Goal: Find specific page/section: Find specific page/section

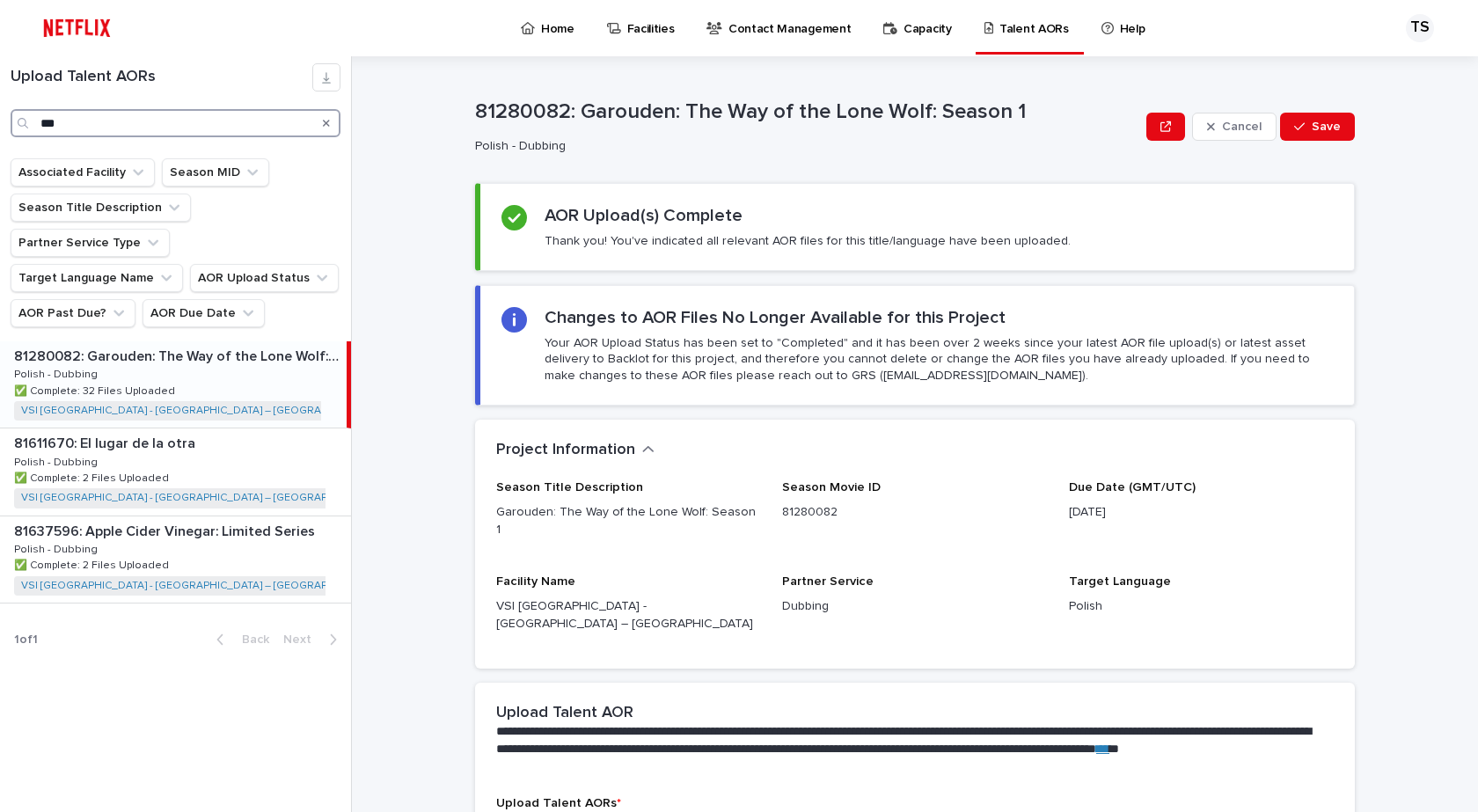
drag, startPoint x: 80, startPoint y: 114, endPoint x: 0, endPoint y: 114, distance: 80.0
click at [0, 114] on div "Upload Talent AORs ***" at bounding box center [176, 101] width 351 height 74
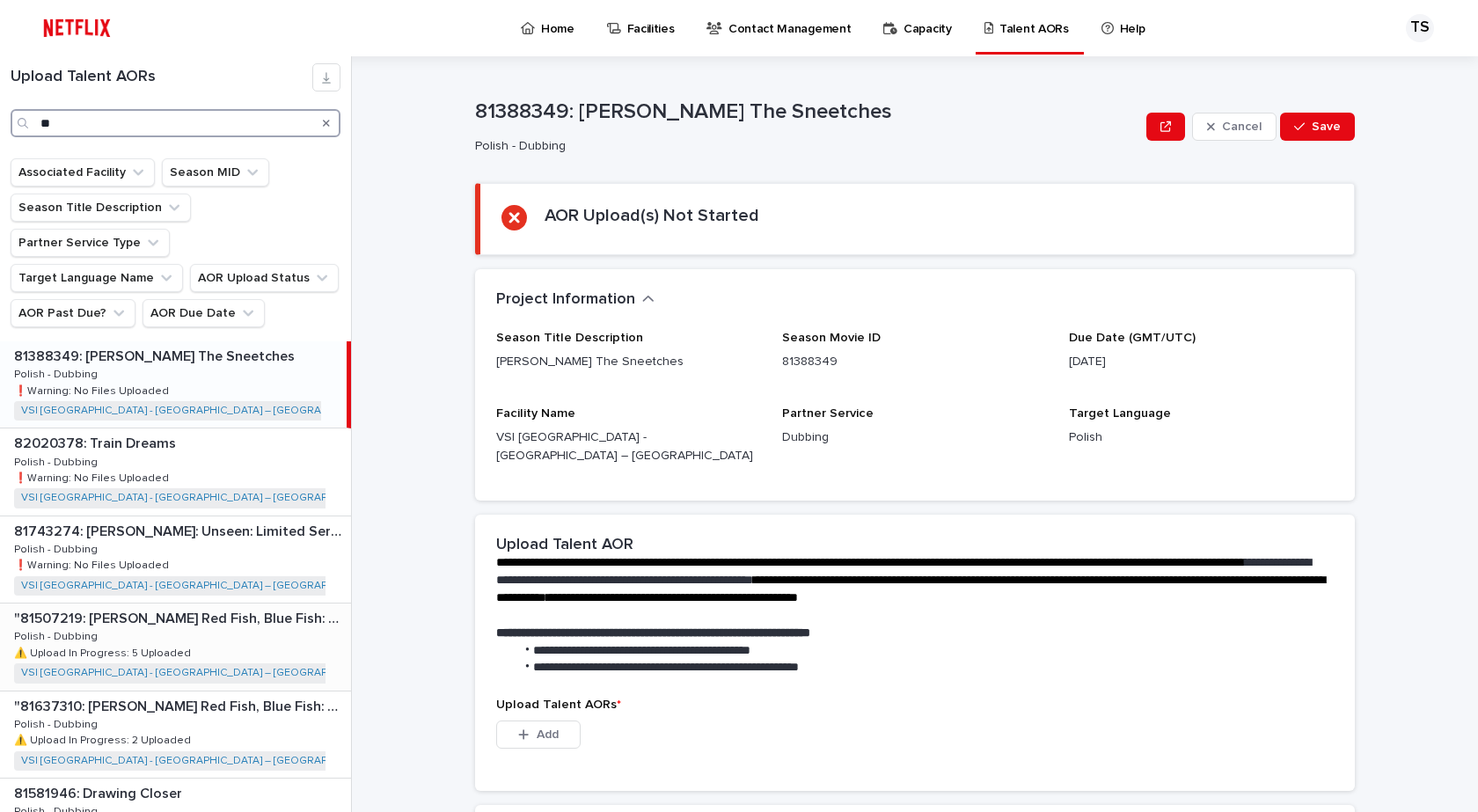
type input "**"
click at [281, 624] on div ""81507219: [PERSON_NAME] Red Fish, Blue Fish: Season 2" "81507219: [PERSON_NAME…" at bounding box center [176, 647] width 351 height 86
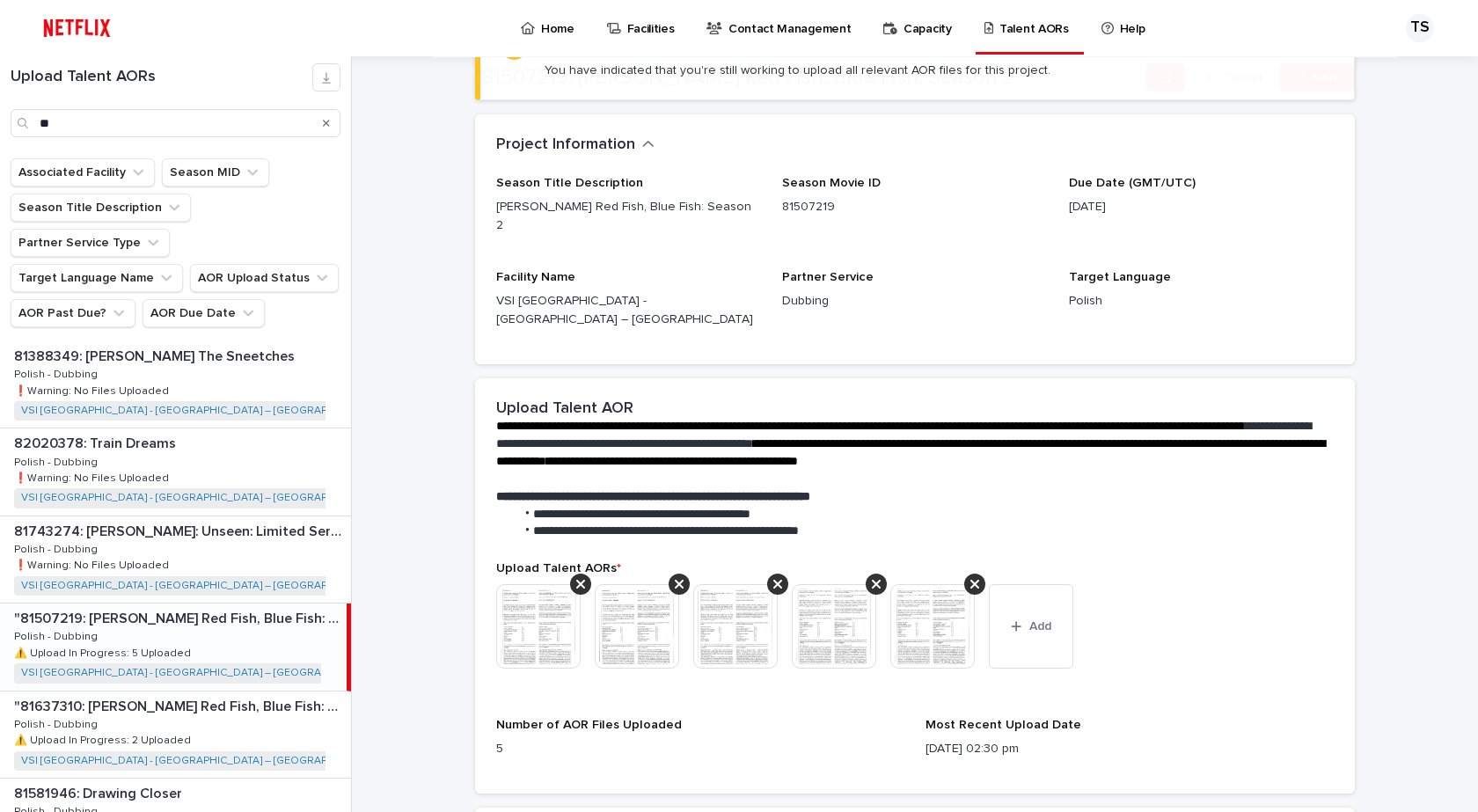
scroll to position [176, 0]
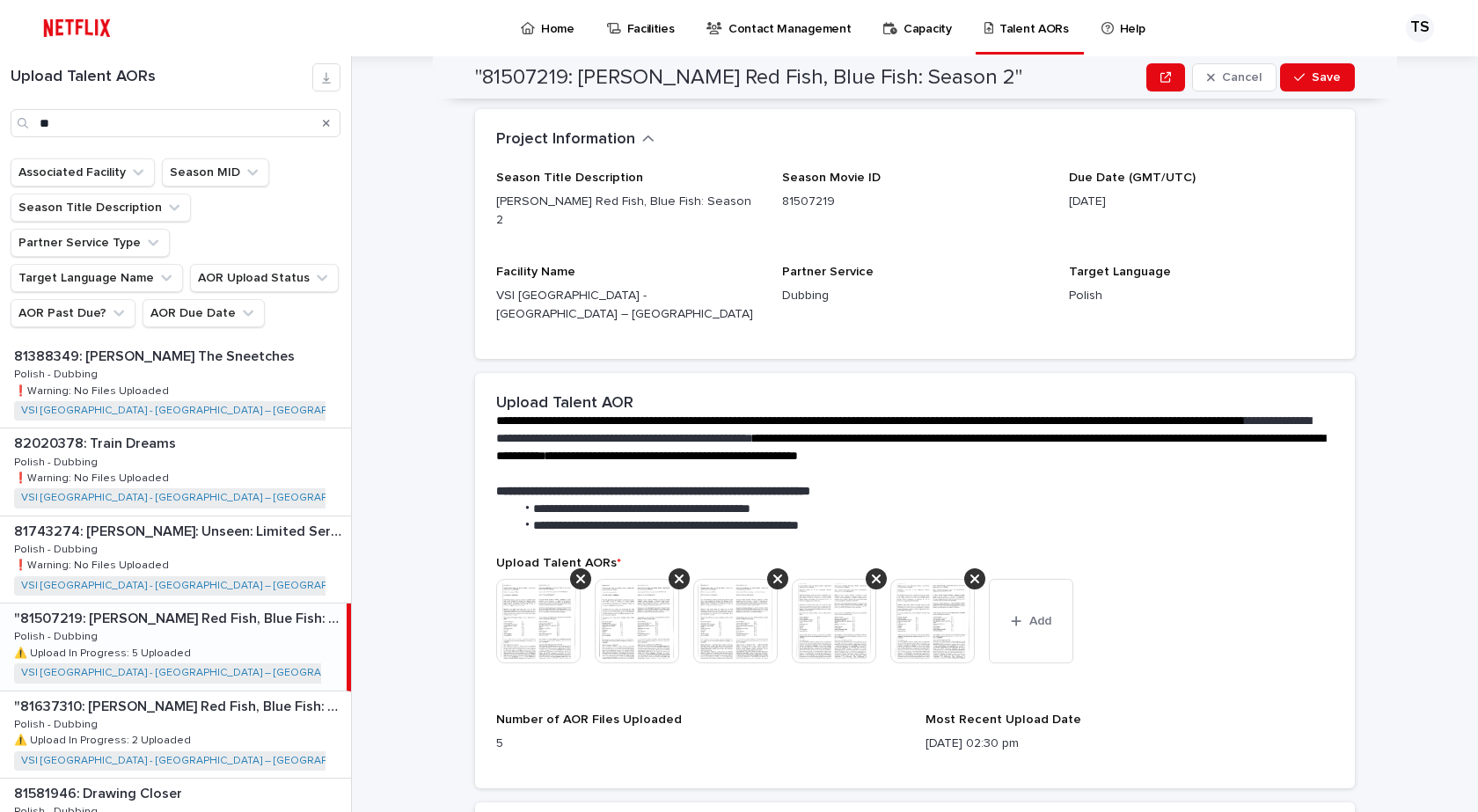
click at [210, 626] on div ""81507219: [PERSON_NAME] Red Fish, Blue Fish: Season 2" "81507219: [PERSON_NAME…" at bounding box center [173, 647] width 347 height 86
click at [234, 703] on div ""81637310: [PERSON_NAME] Red Fish, Blue Fish: Season 3" "81637310: [PERSON_NAME…" at bounding box center [176, 734] width 351 height 86
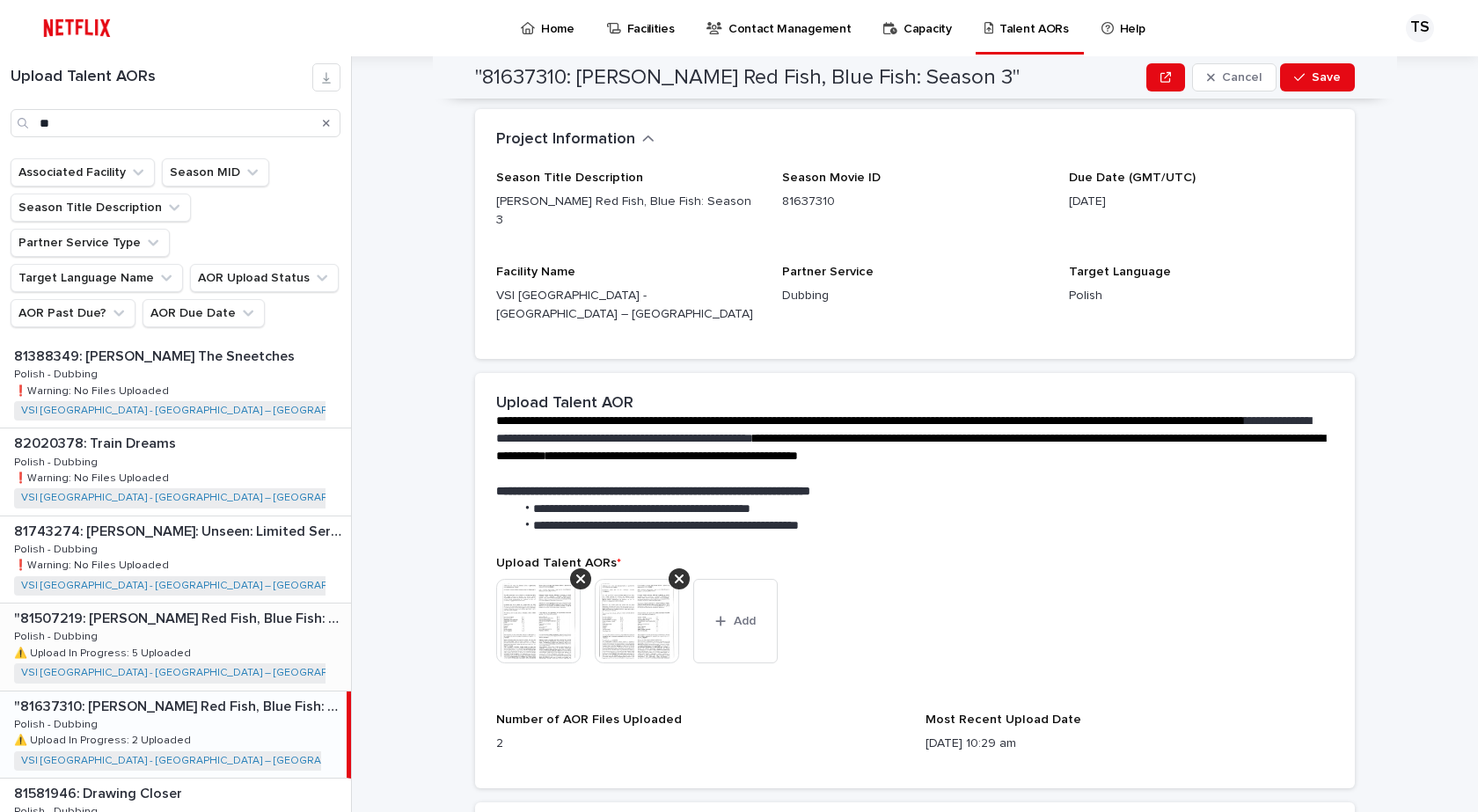
click at [230, 606] on div ""81507219: [PERSON_NAME] Red Fish, Blue Fish: Season 2" "81507219: [PERSON_NAME…" at bounding box center [176, 647] width 351 height 86
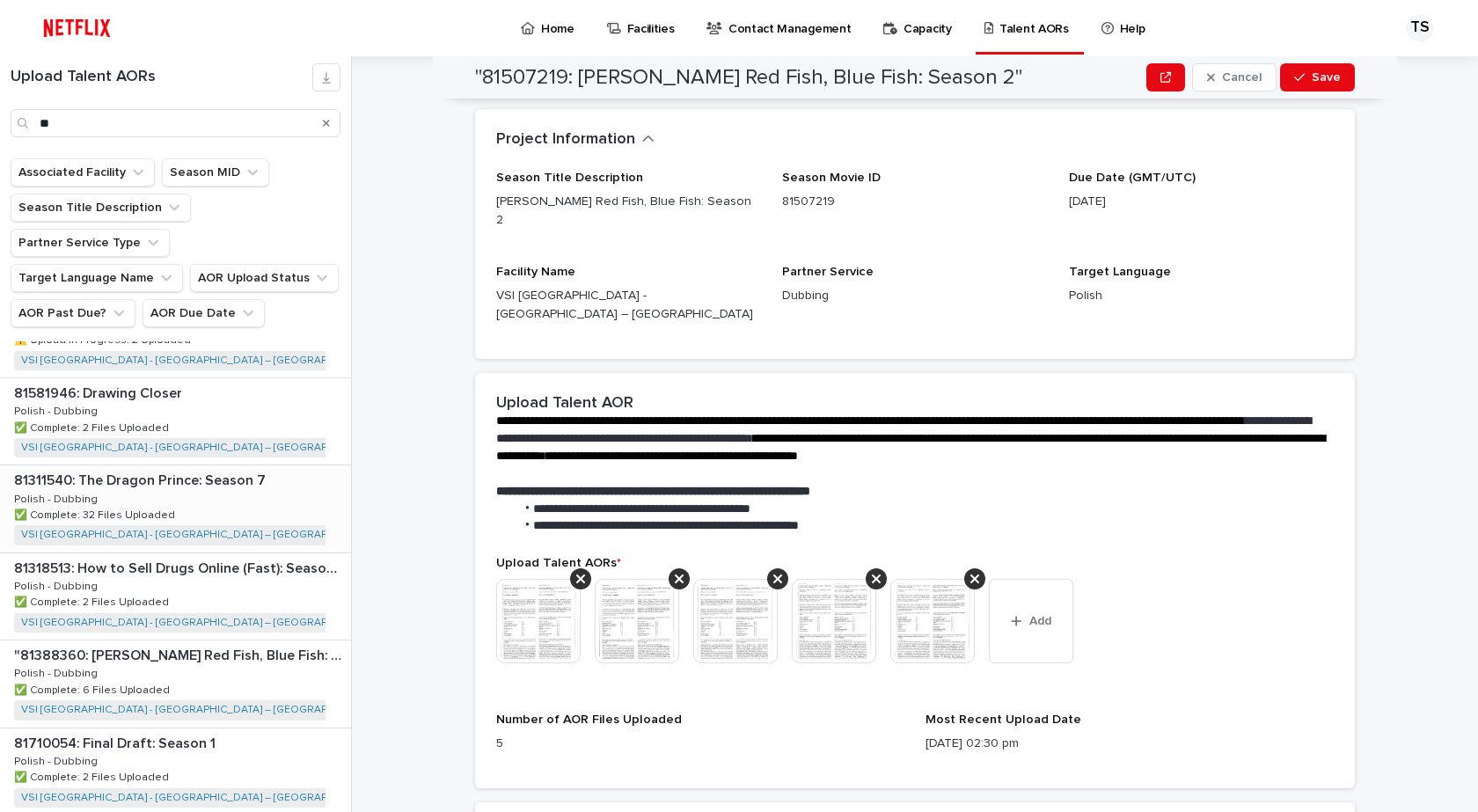
scroll to position [426, 0]
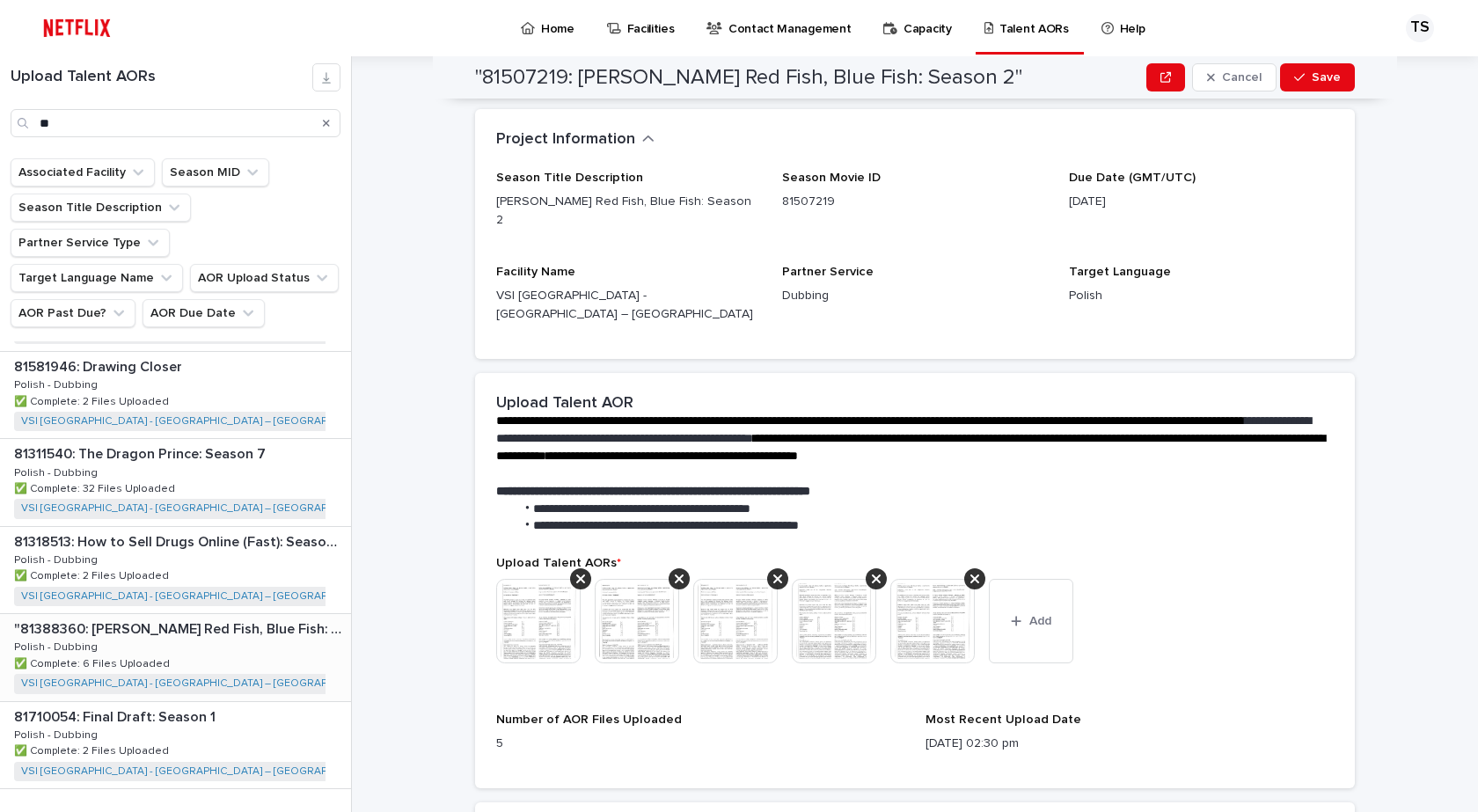
click at [244, 629] on div ""81388360: [PERSON_NAME] Red Fish, Blue Fish: Season 1" "81388360: [PERSON_NAME…" at bounding box center [176, 657] width 351 height 86
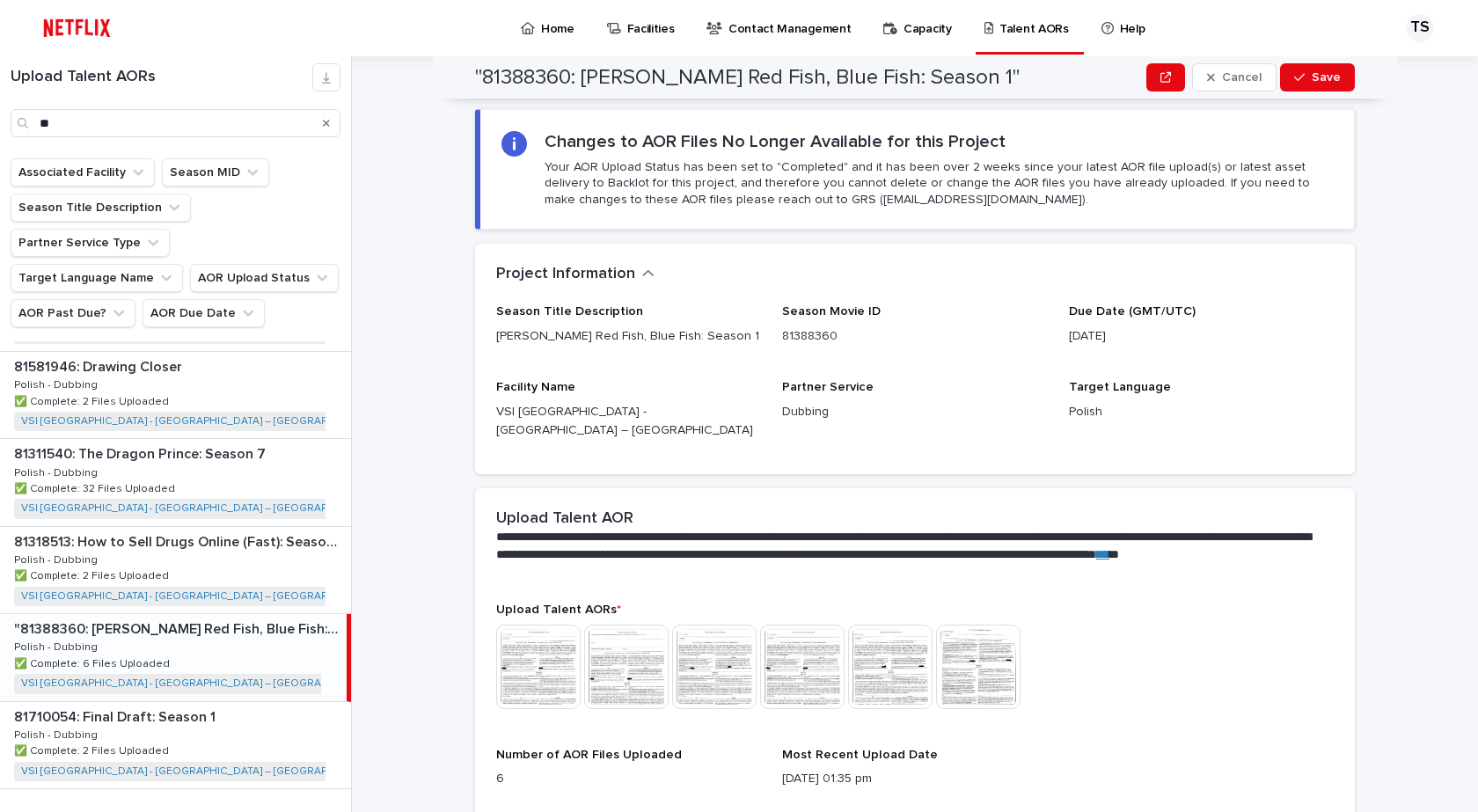
click at [541, 668] on img at bounding box center [539, 667] width 85 height 85
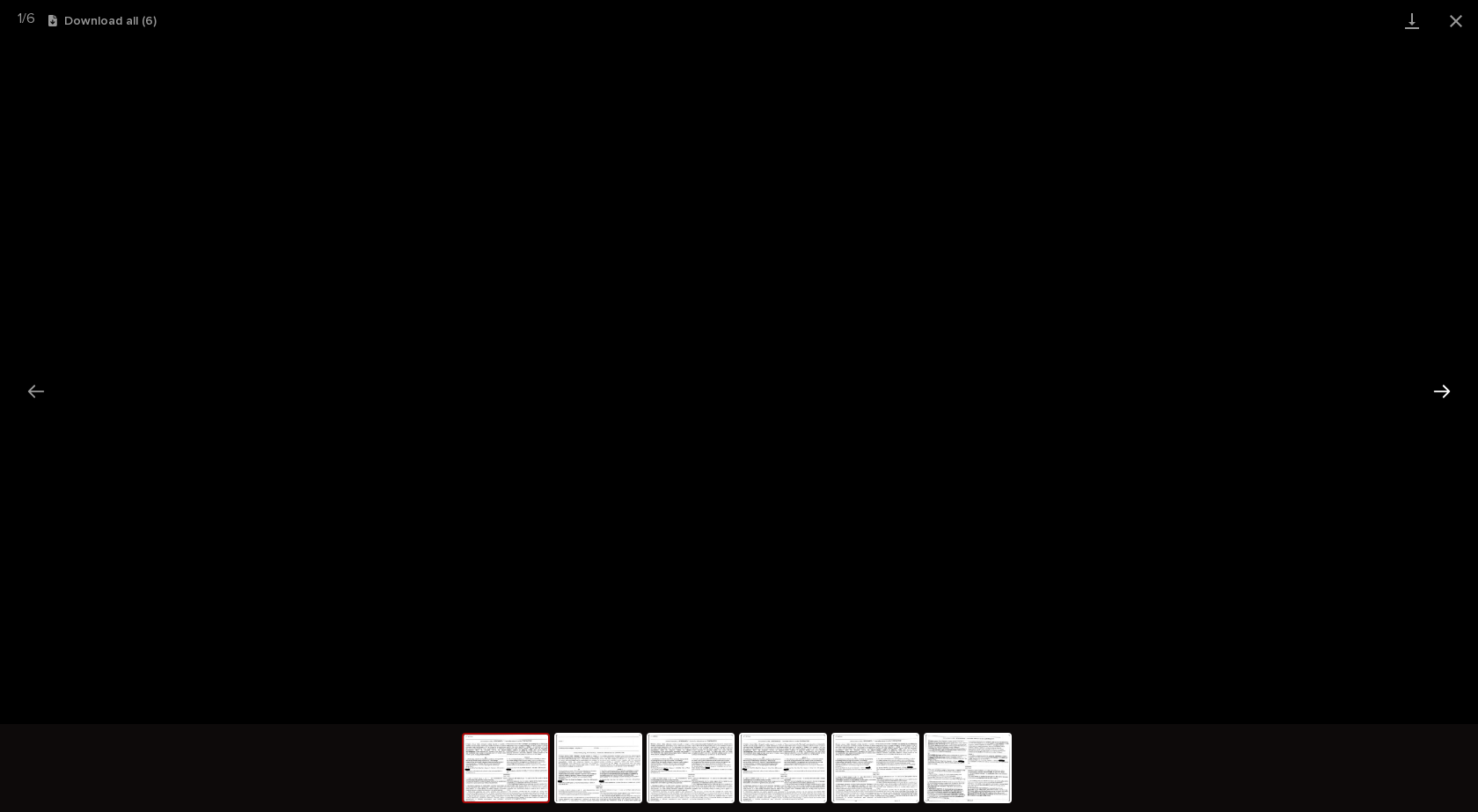
click at [1444, 399] on button "Next slide" at bounding box center [1442, 391] width 37 height 34
click at [1443, 398] on button "Next slide" at bounding box center [1442, 391] width 37 height 34
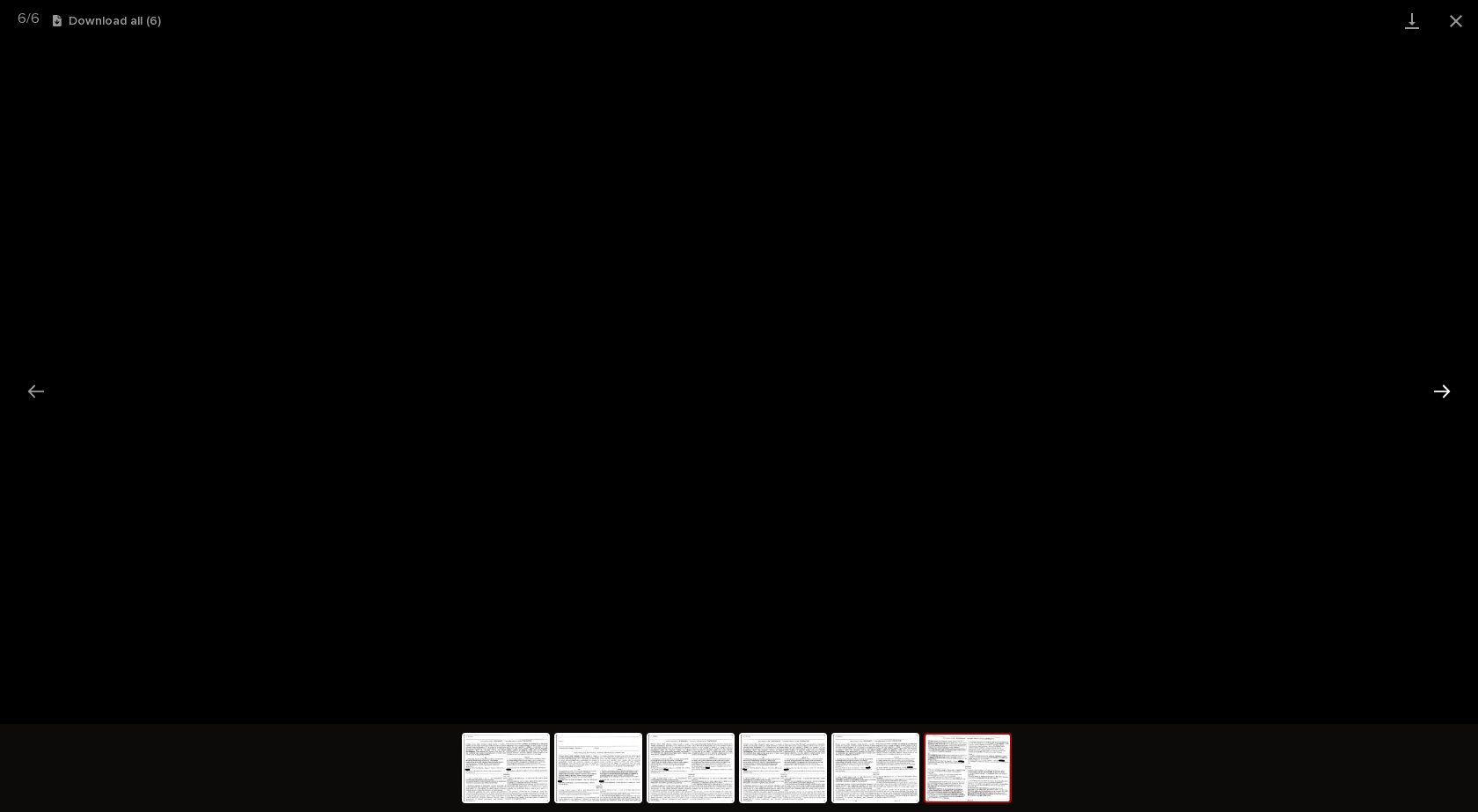
click at [1443, 397] on button "Next slide" at bounding box center [1442, 391] width 37 height 34
click at [1463, 29] on button "Close gallery" at bounding box center [1456, 21] width 44 height 42
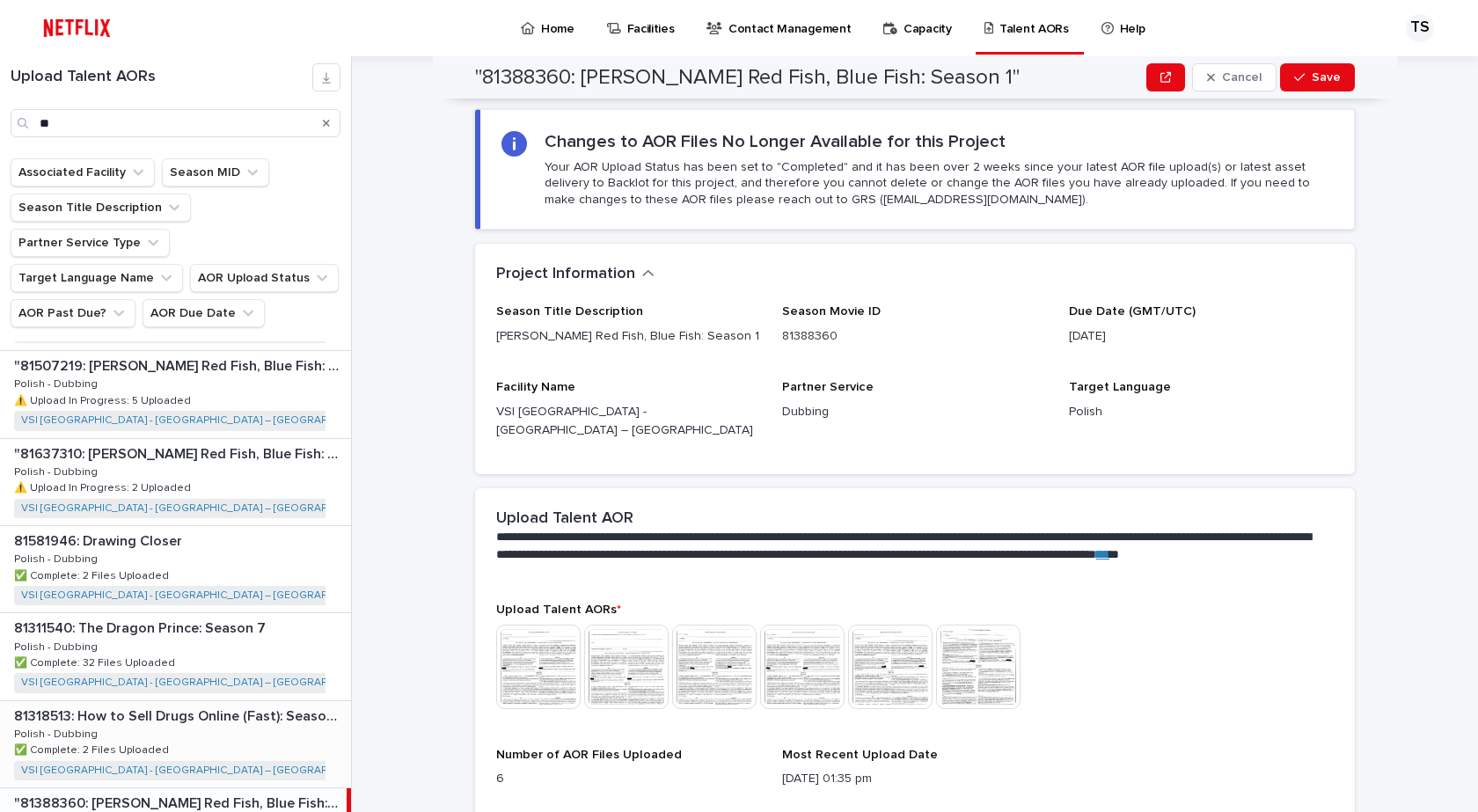
scroll to position [251, 0]
click at [243, 461] on div ""81637310: [PERSON_NAME] Red Fish, Blue Fish: Season 3" "81637310: [PERSON_NAME…" at bounding box center [176, 483] width 351 height 86
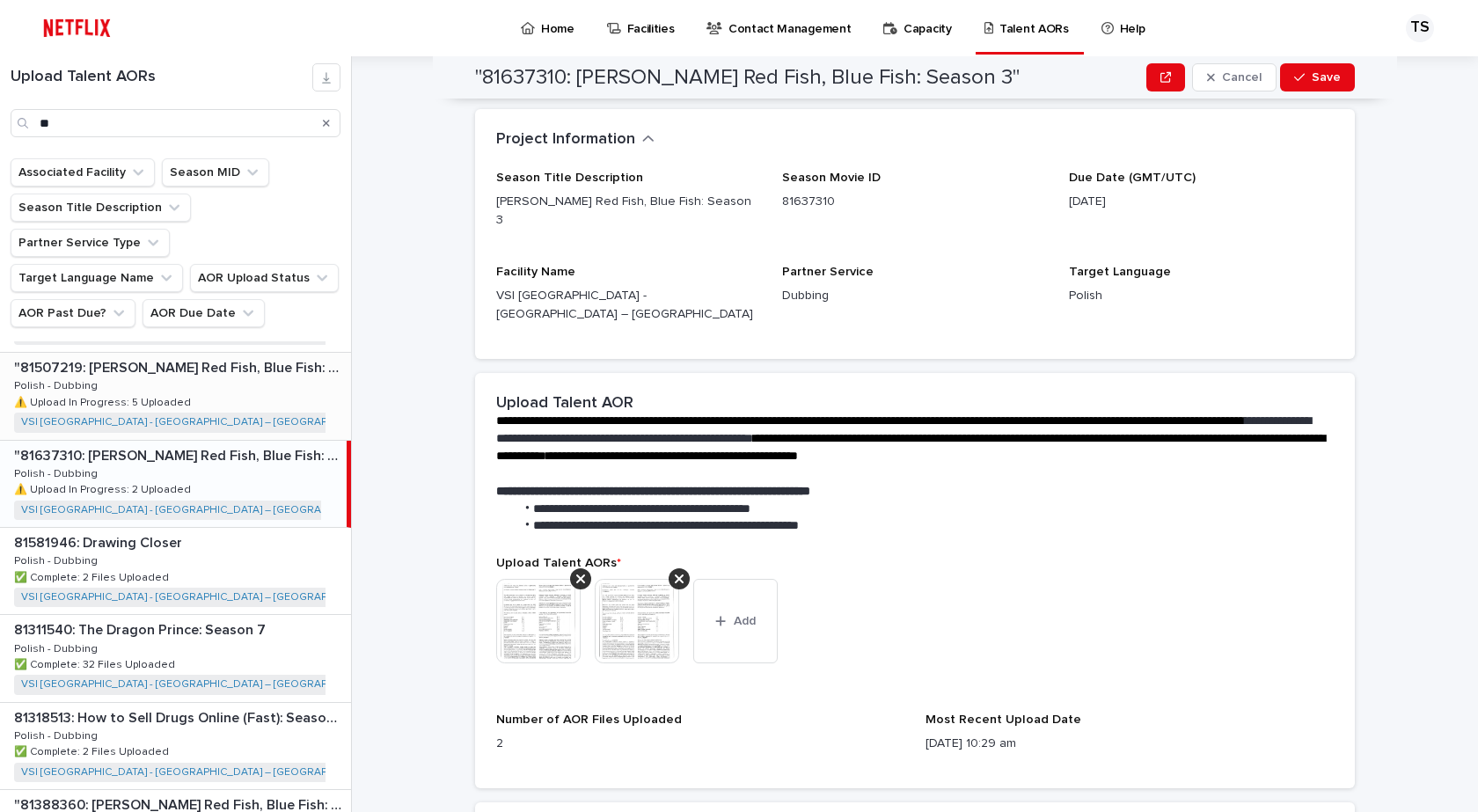
click at [244, 365] on div ""81507219: [PERSON_NAME] Red Fish, Blue Fish: Season 2" "81507219: [PERSON_NAME…" at bounding box center [176, 396] width 351 height 86
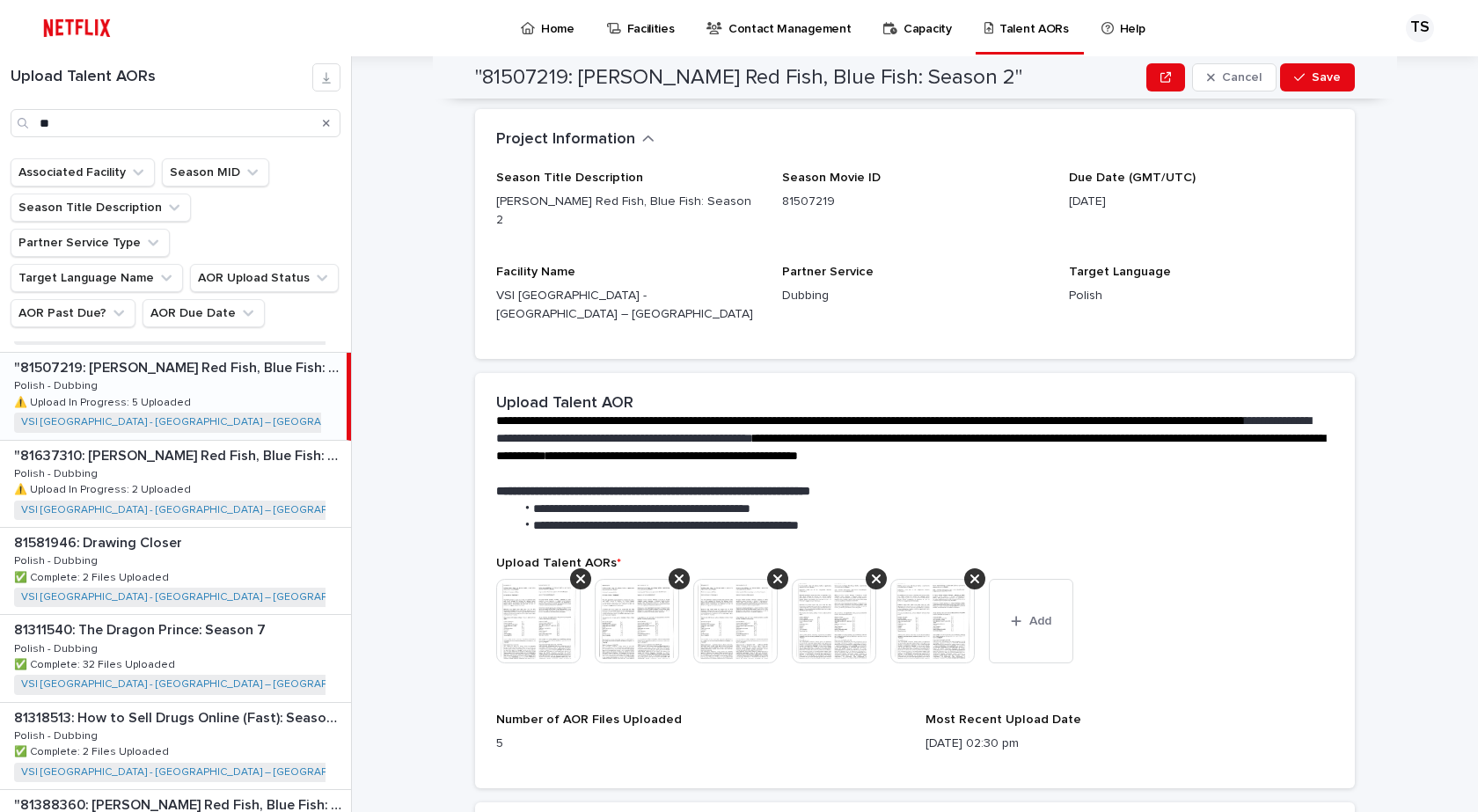
click at [523, 590] on img at bounding box center [539, 621] width 85 height 85
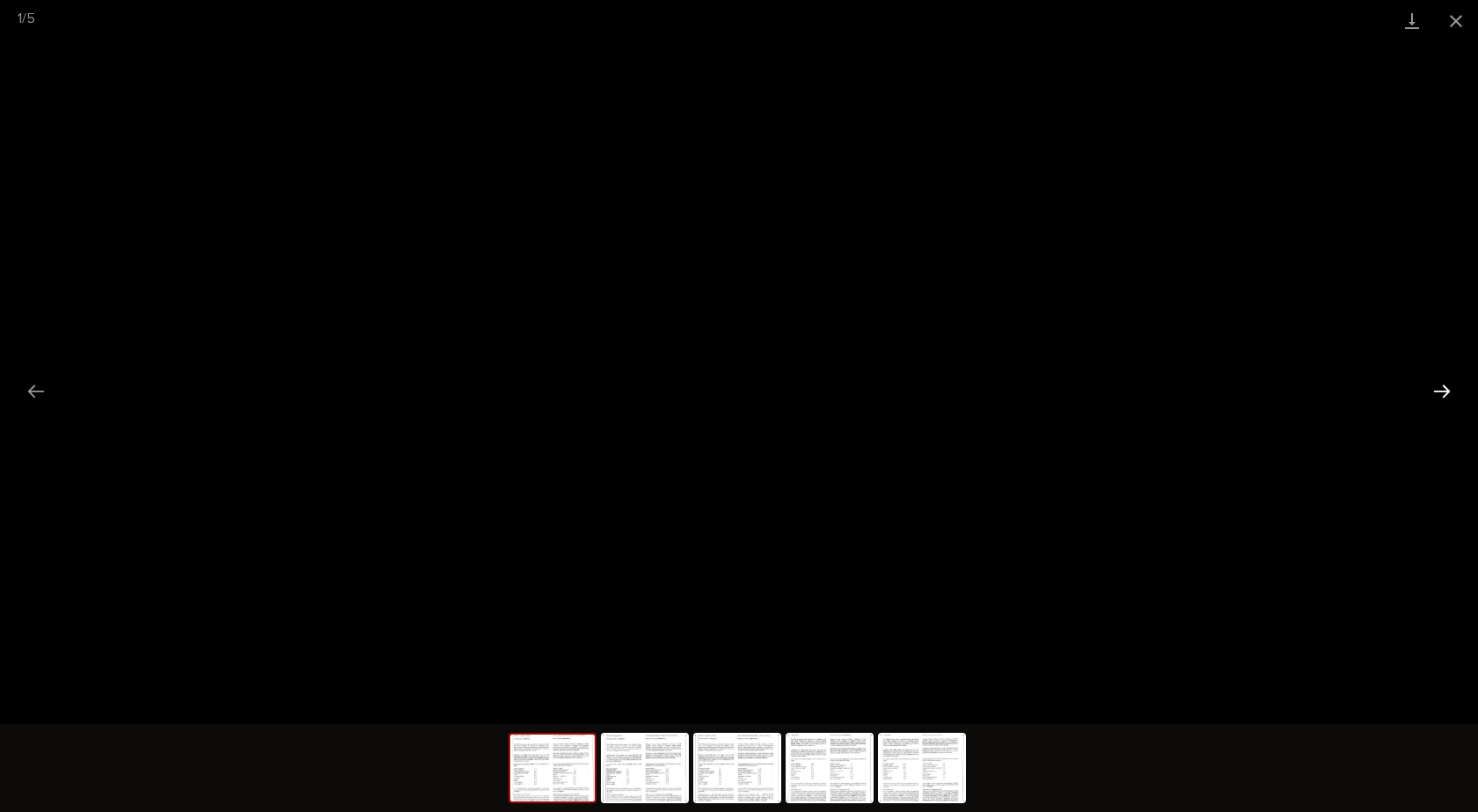
click at [1448, 398] on button "Next slide" at bounding box center [1442, 391] width 37 height 34
click at [1446, 391] on button "Next slide" at bounding box center [1442, 391] width 37 height 34
click at [1447, 391] on button "Next slide" at bounding box center [1442, 391] width 37 height 34
click at [1449, 387] on button "Next slide" at bounding box center [1442, 391] width 37 height 34
